Goal: Transaction & Acquisition: Purchase product/service

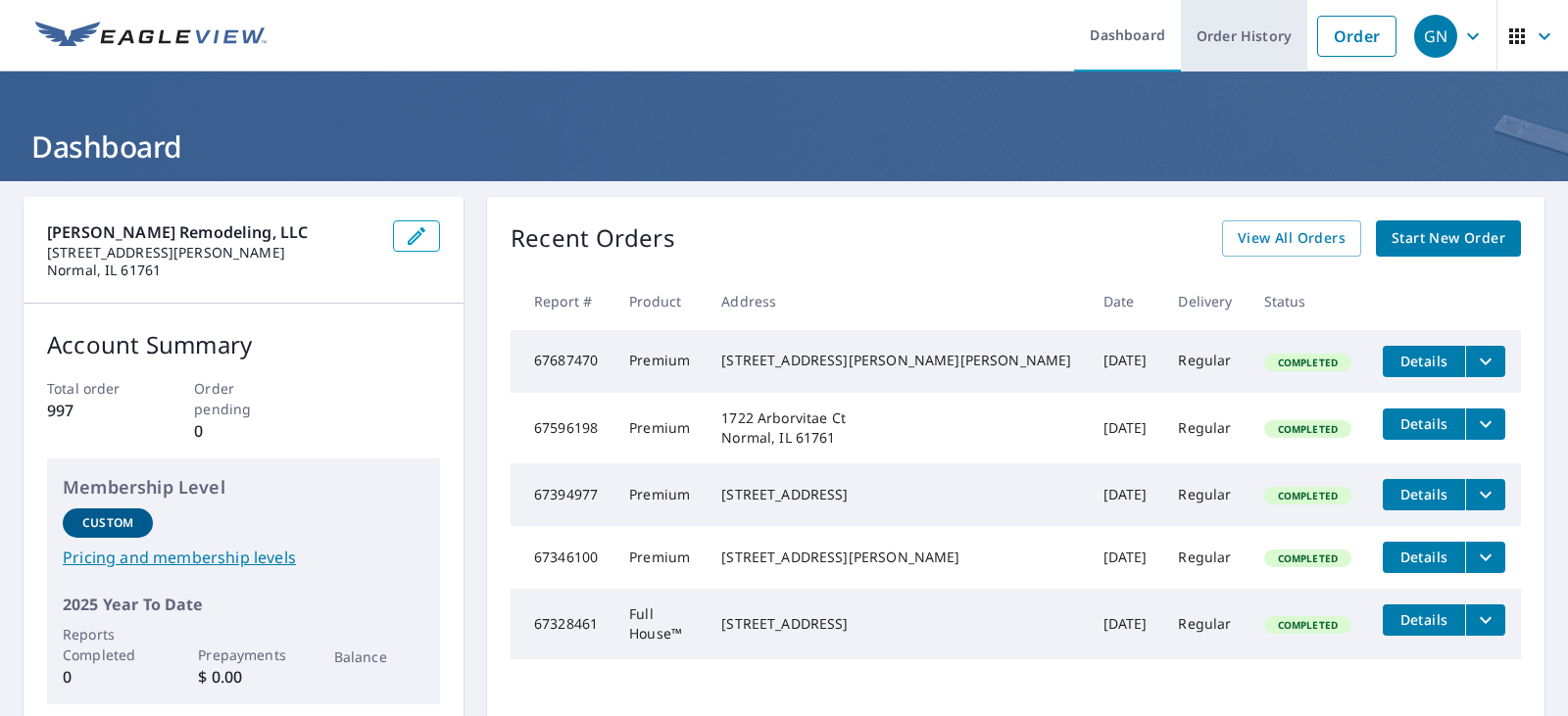
click at [1226, 38] on link "Order History" at bounding box center [1244, 36] width 126 height 72
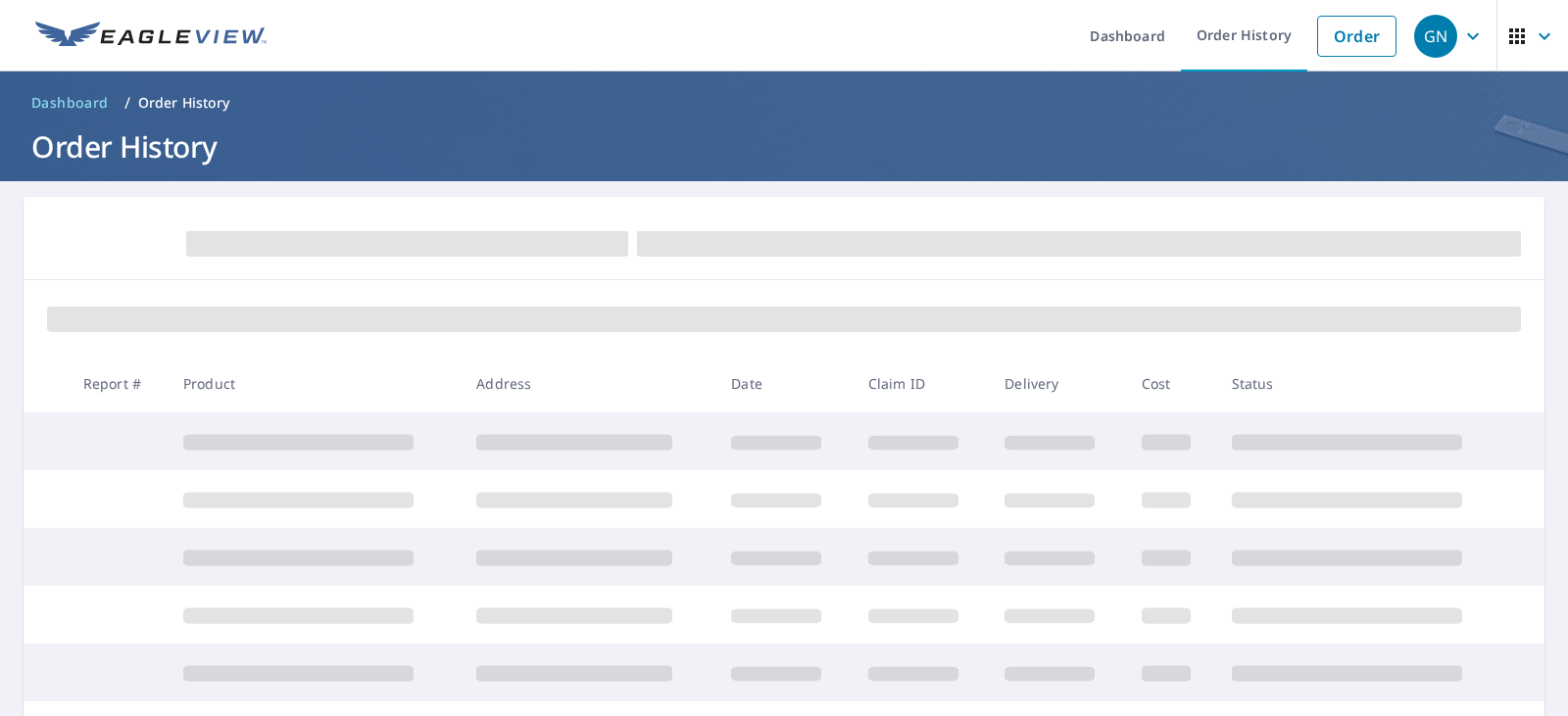
scroll to position [196, 0]
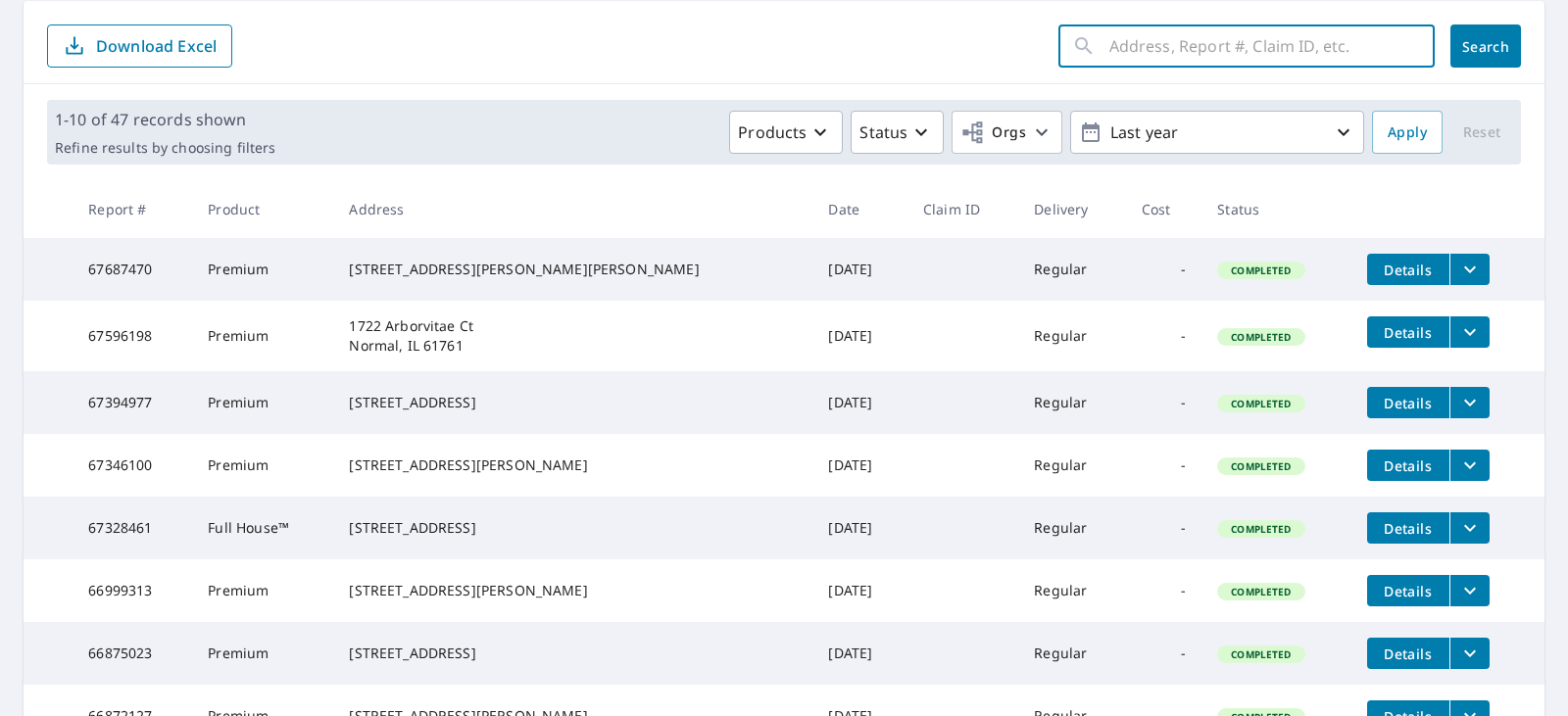
click at [1259, 50] on input "text" at bounding box center [1272, 46] width 326 height 55
type input "[STREET_ADDRESS][PERSON_NAME]"
click button "Search" at bounding box center [1486, 46] width 71 height 43
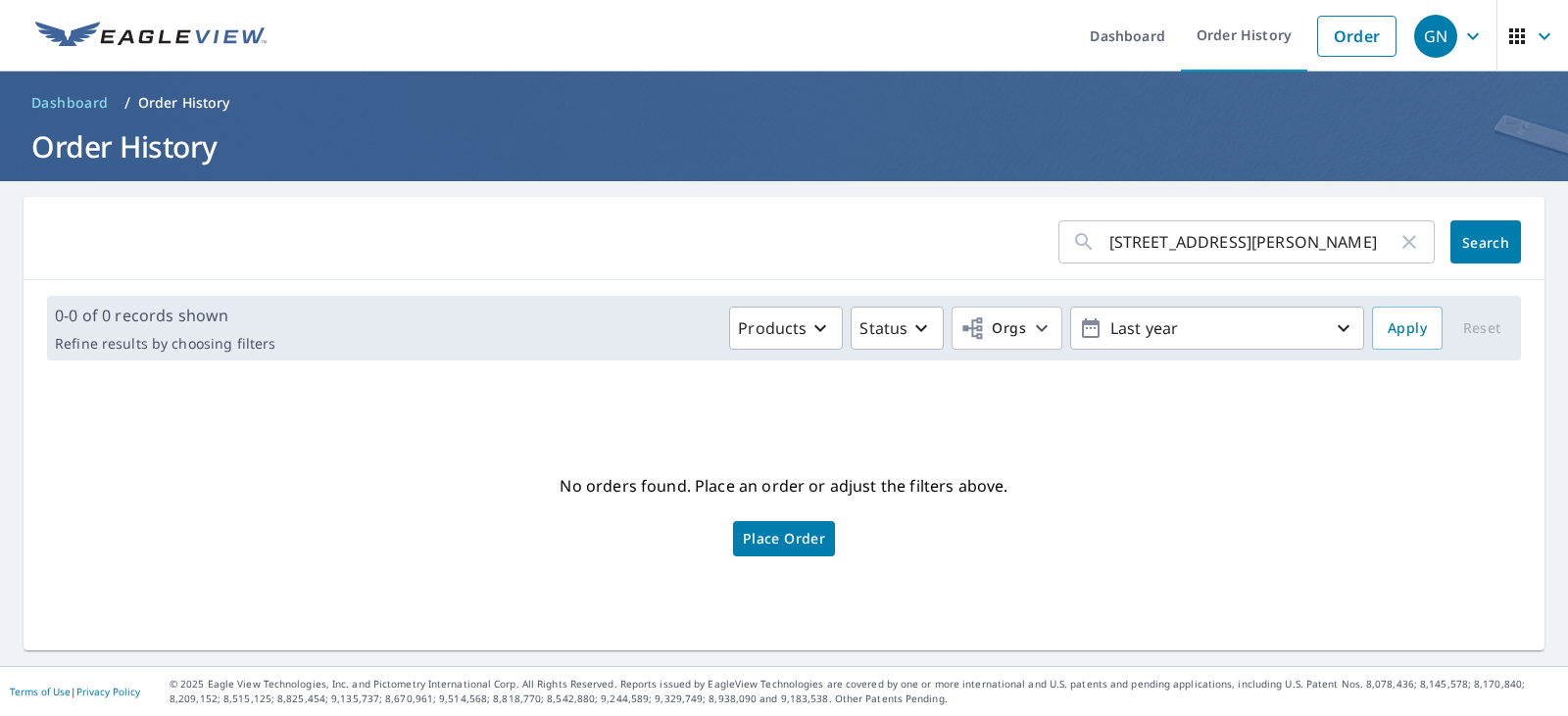
click at [788, 543] on span "Place Order" at bounding box center [784, 538] width 82 height 10
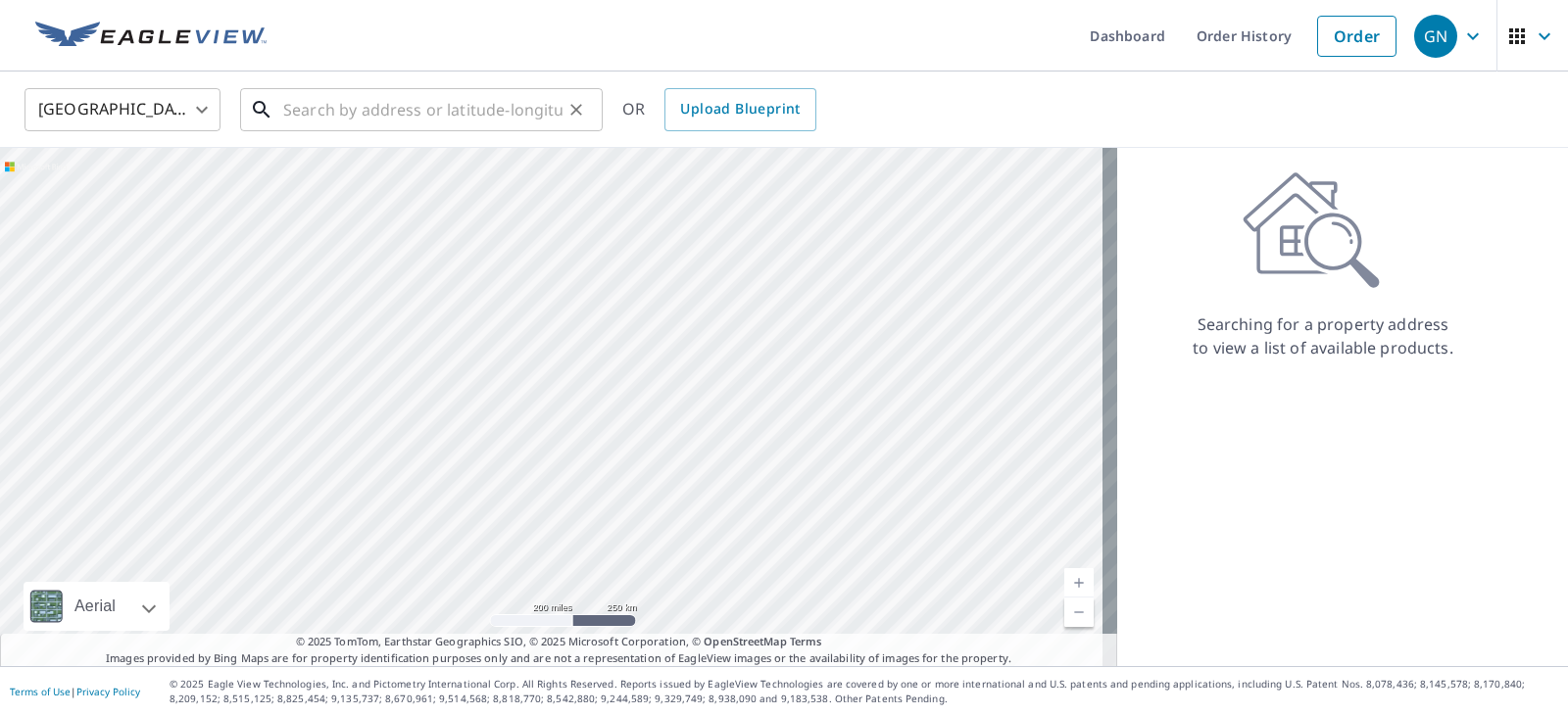
click at [370, 111] on input "text" at bounding box center [422, 109] width 279 height 55
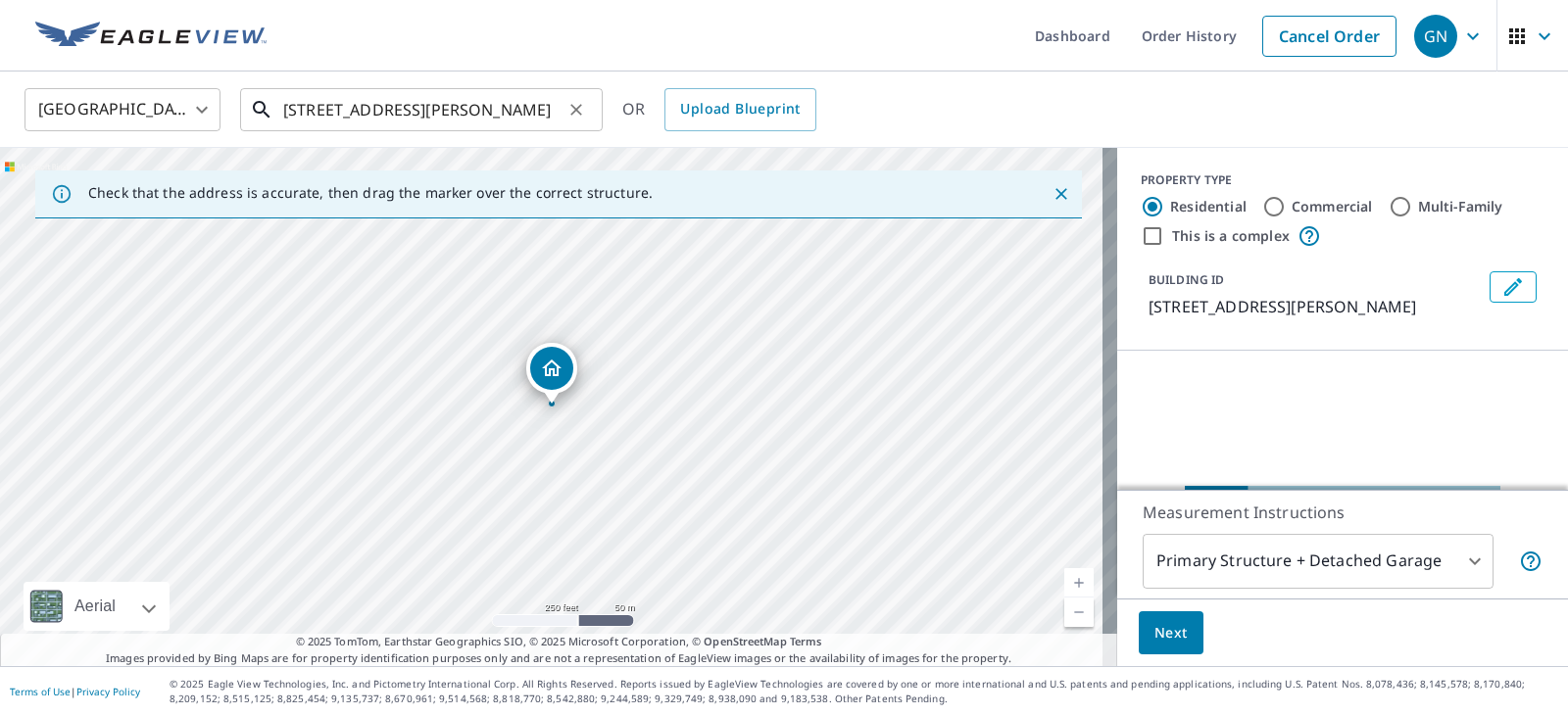
click at [493, 115] on input "[STREET_ADDRESS][PERSON_NAME]" at bounding box center [422, 109] width 279 height 55
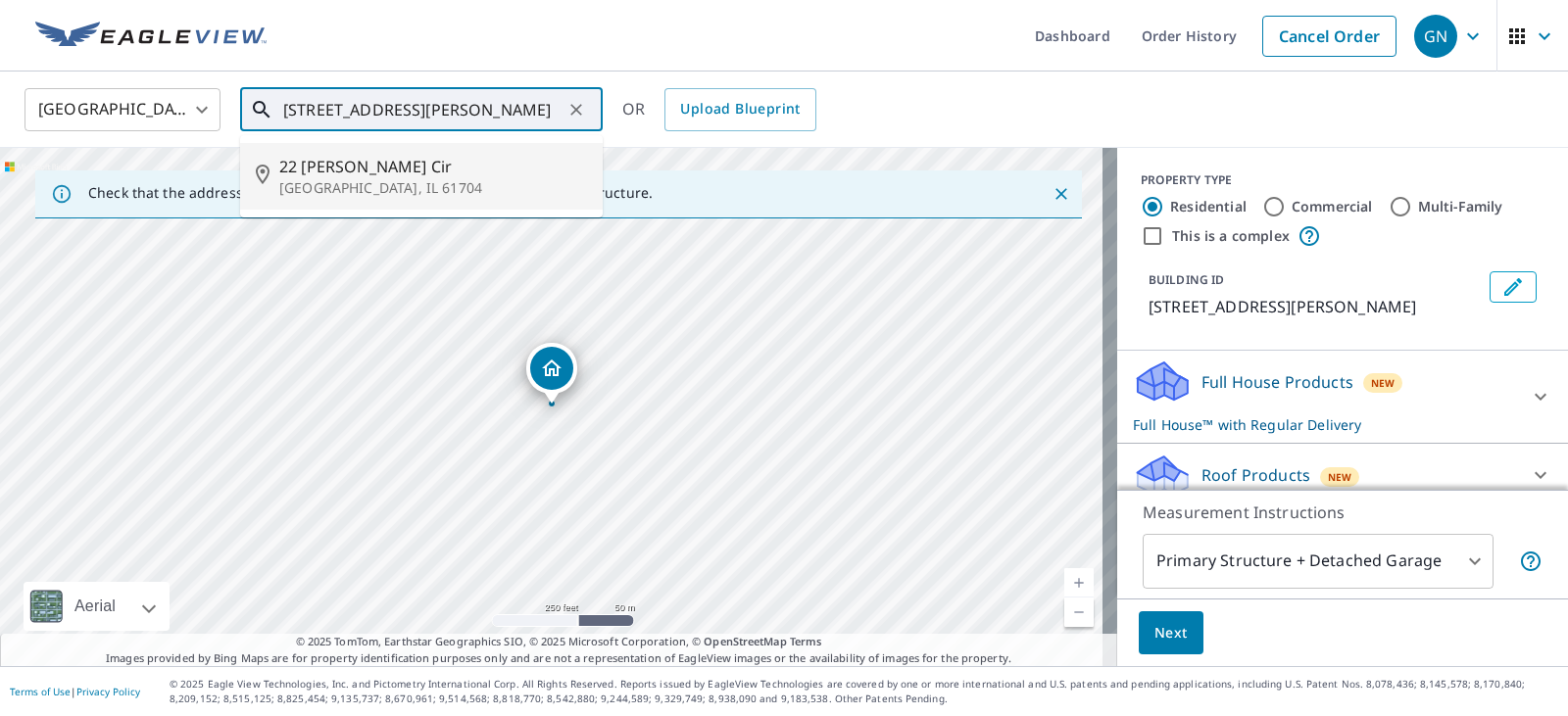
click at [416, 192] on p "Bloomington, IL 61704" at bounding box center [433, 188] width 308 height 20
type input "22 Conway Cir Bloomington, IL 61704"
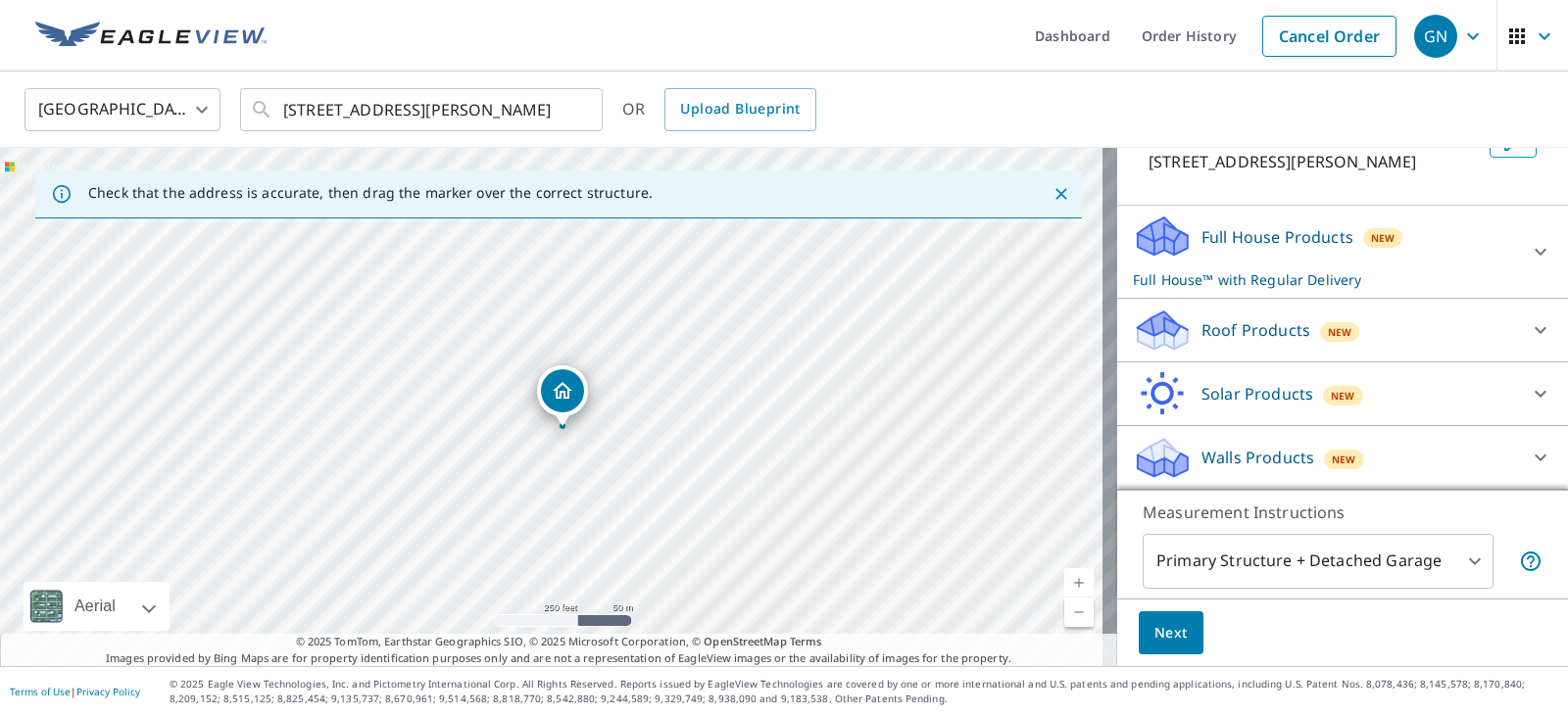
click at [1529, 323] on icon at bounding box center [1540, 330] width 24 height 24
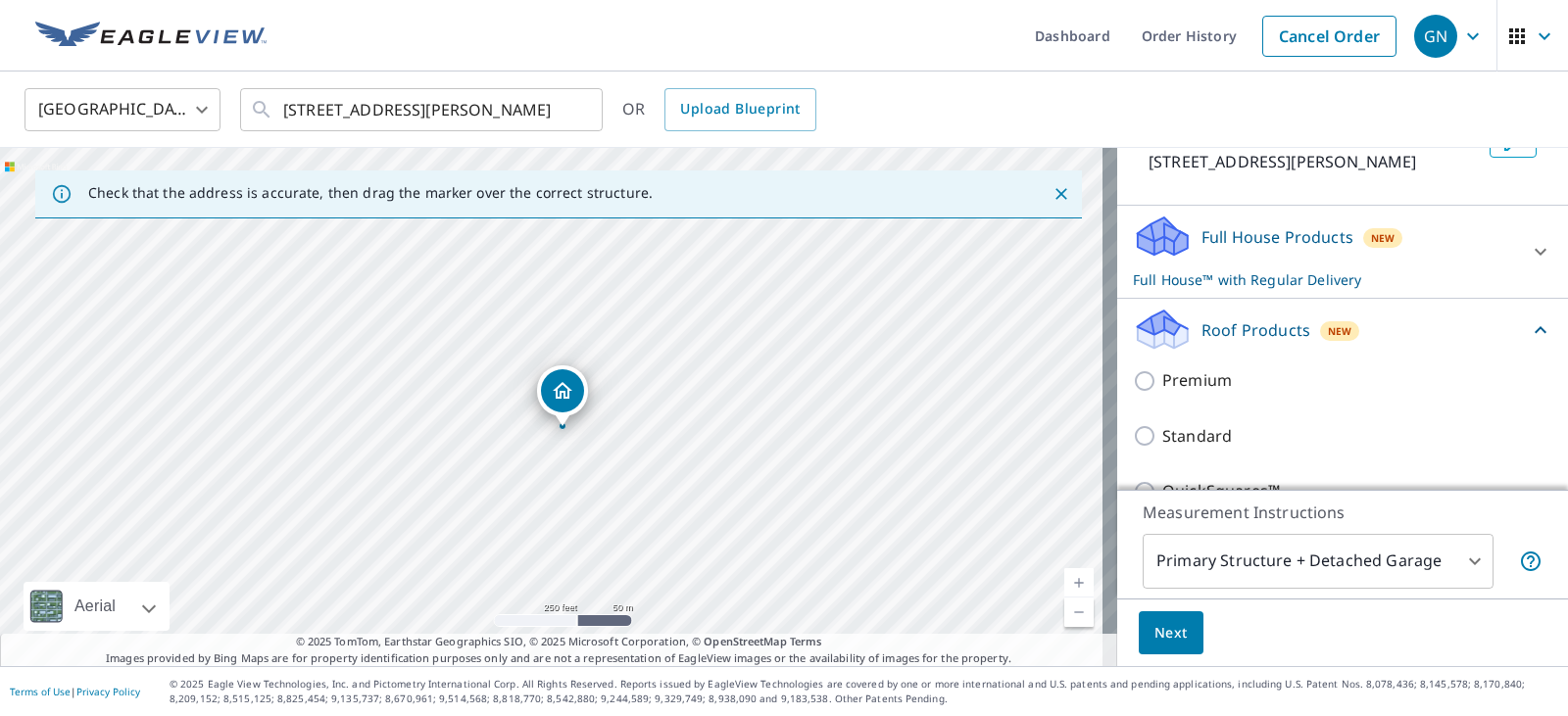
scroll to position [145, 0]
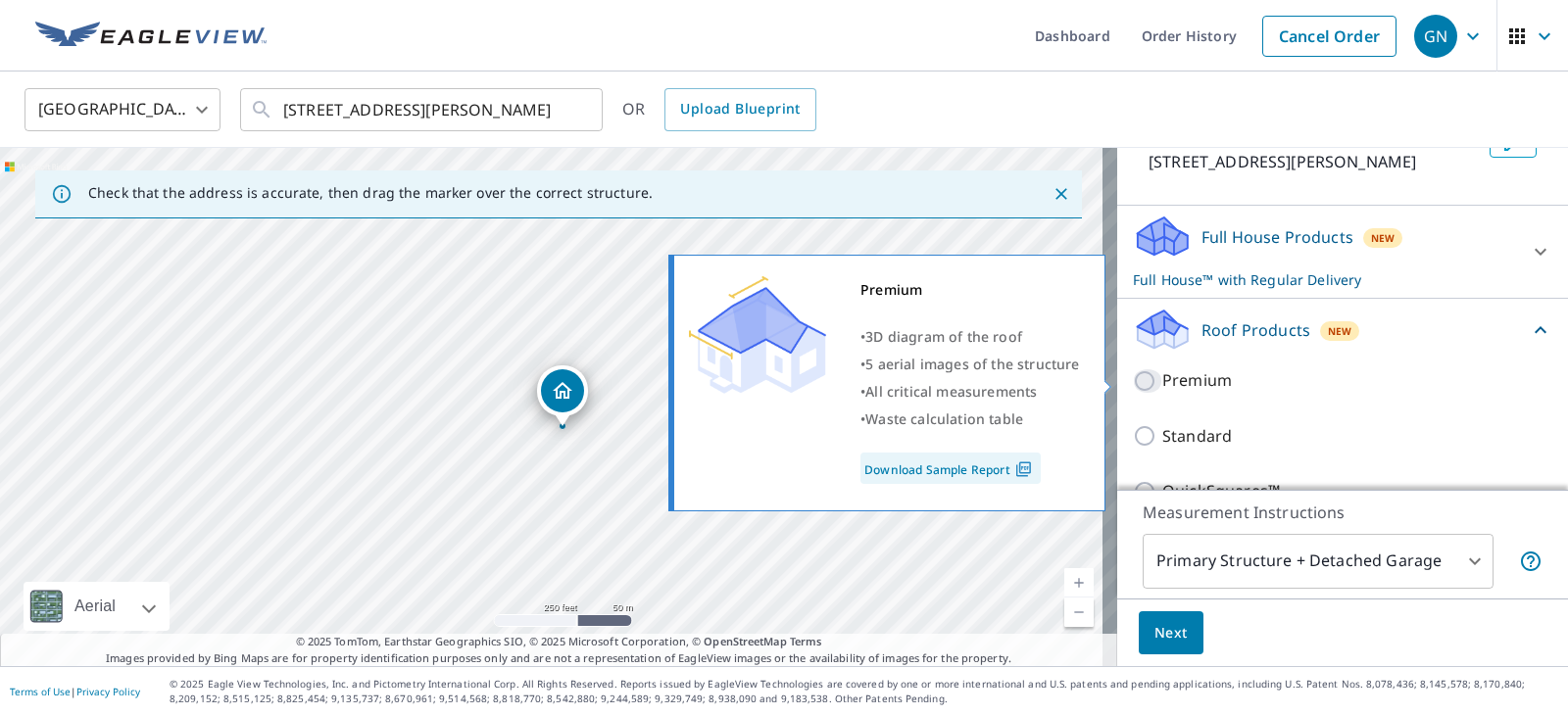
click at [1133, 382] on input "Premium" at bounding box center [1148, 381] width 30 height 24
checkbox input "true"
checkbox input "false"
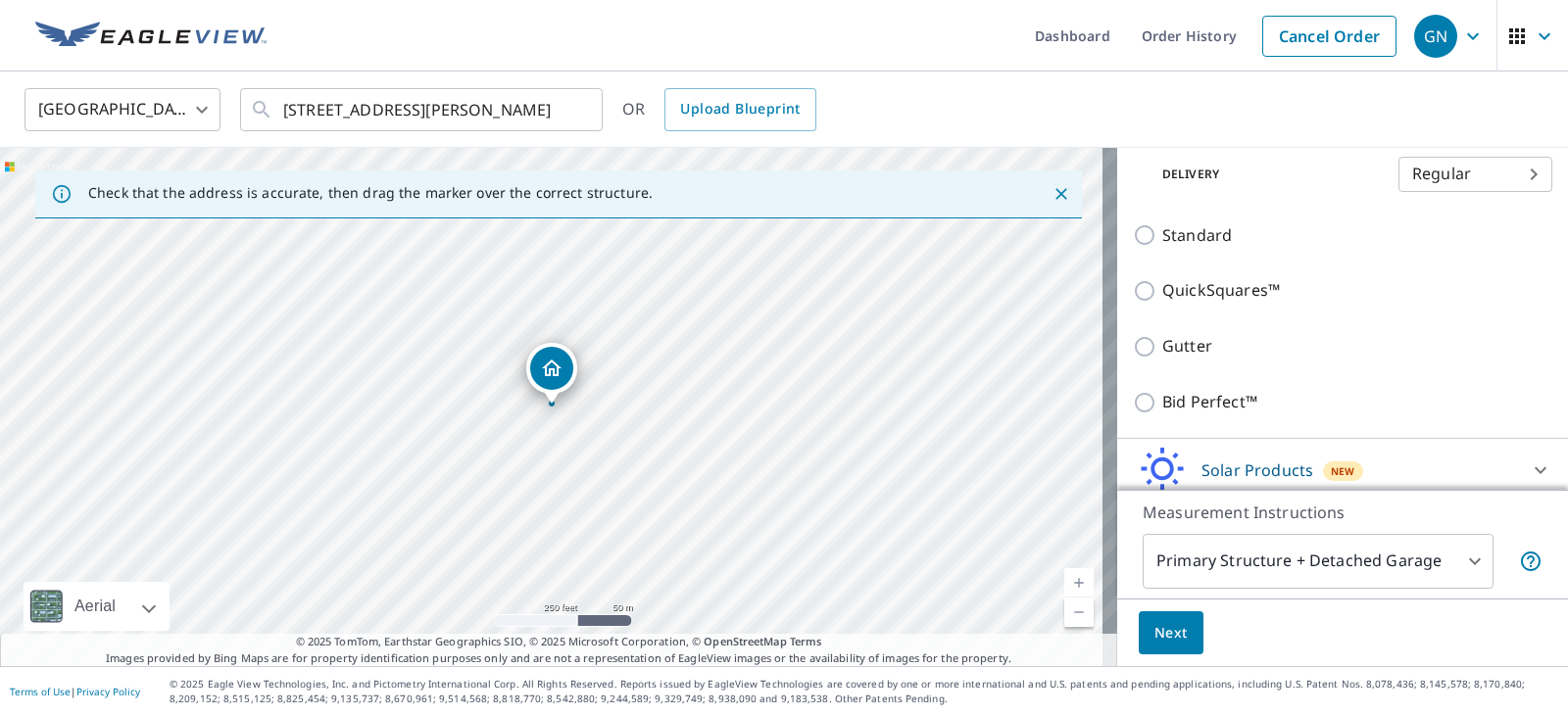
scroll to position [466, 0]
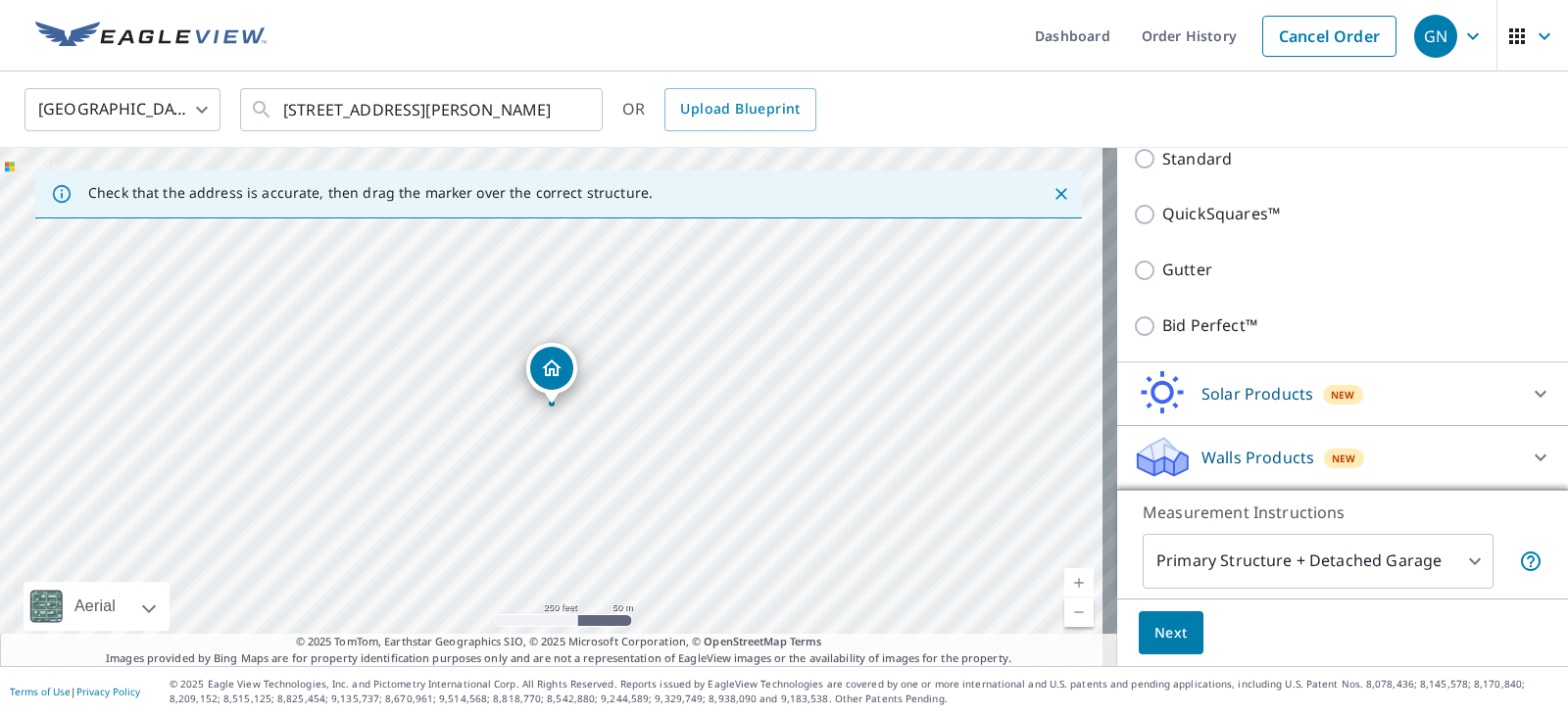
click at [1157, 643] on span "Next" at bounding box center [1171, 633] width 34 height 25
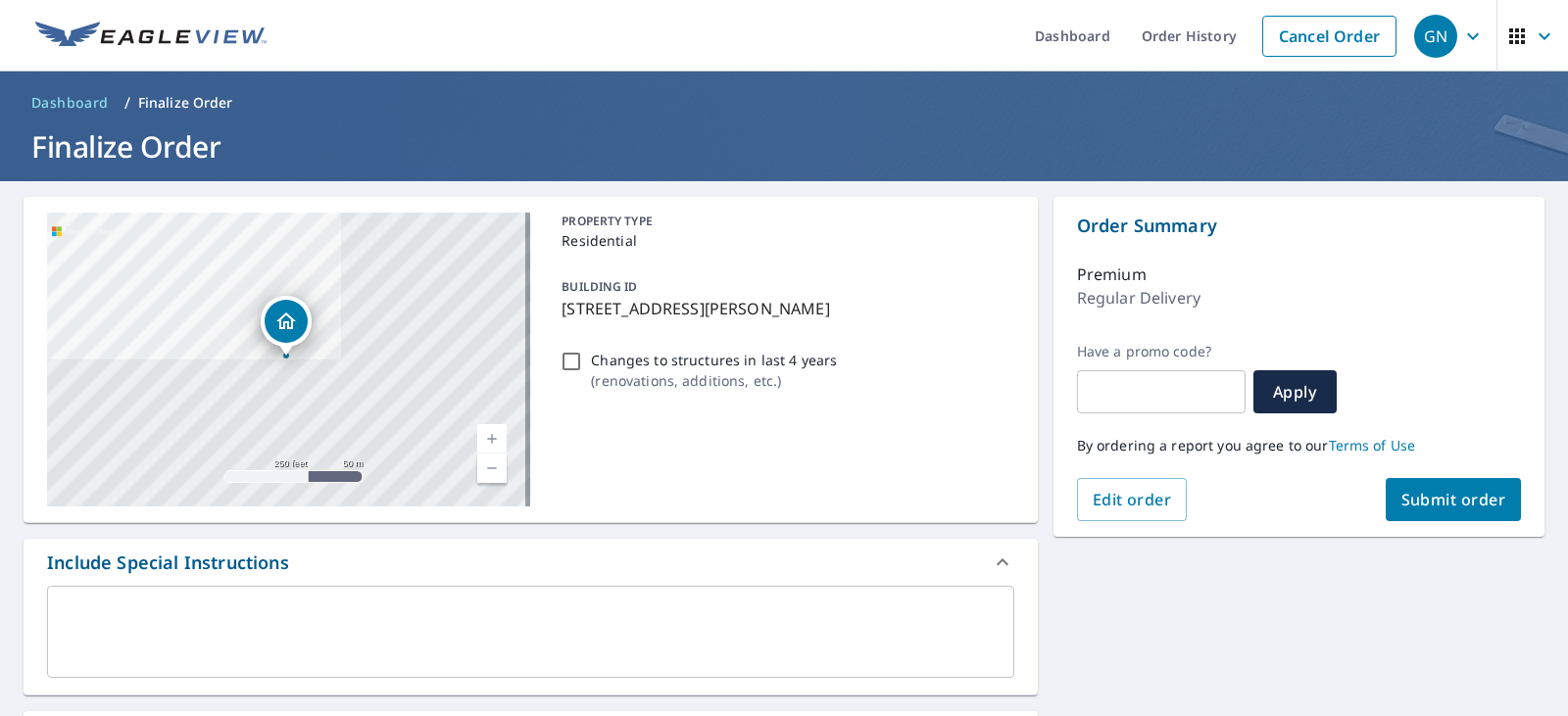
click at [1430, 506] on span "Submit order" at bounding box center [1454, 500] width 105 height 22
checkbox input "true"
